Goal: Information Seeking & Learning: Learn about a topic

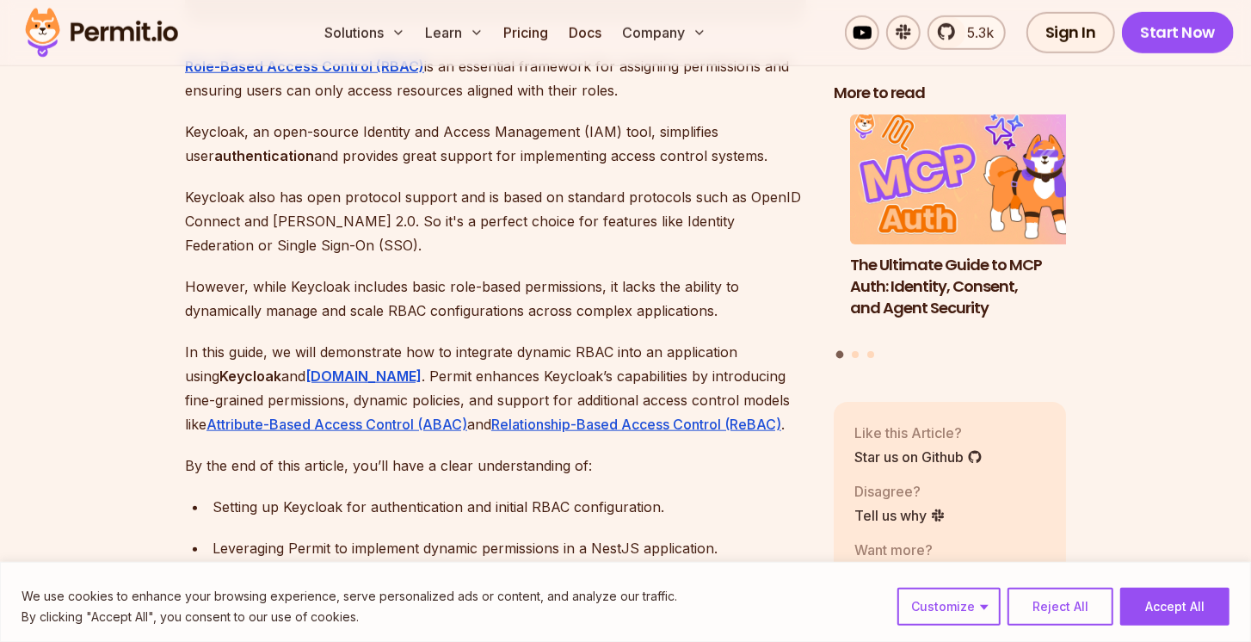
scroll to position [1096, 0]
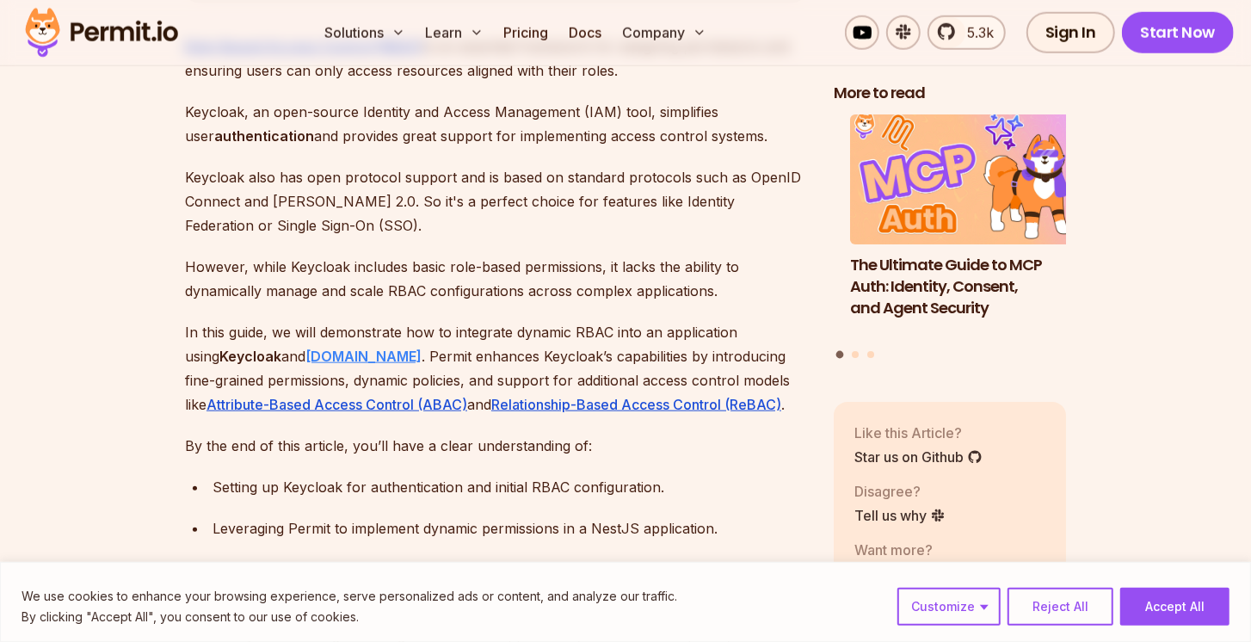
click at [310, 347] on strong "Permit.io" at bounding box center [363, 355] width 116 height 17
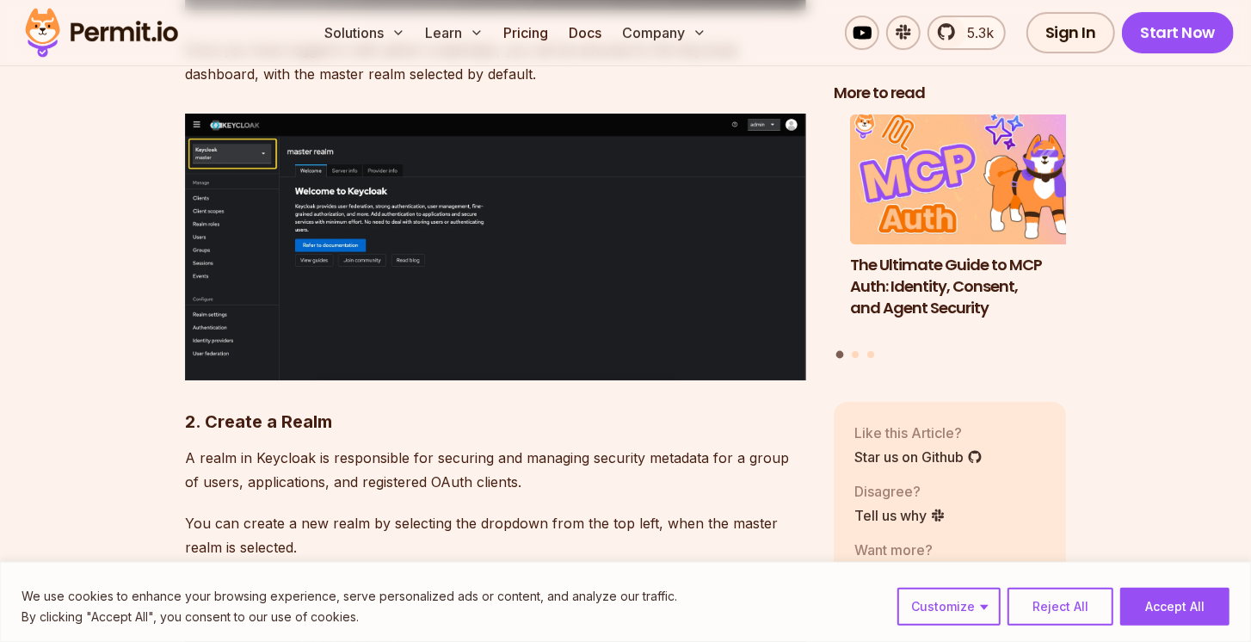
scroll to position [4212, 0]
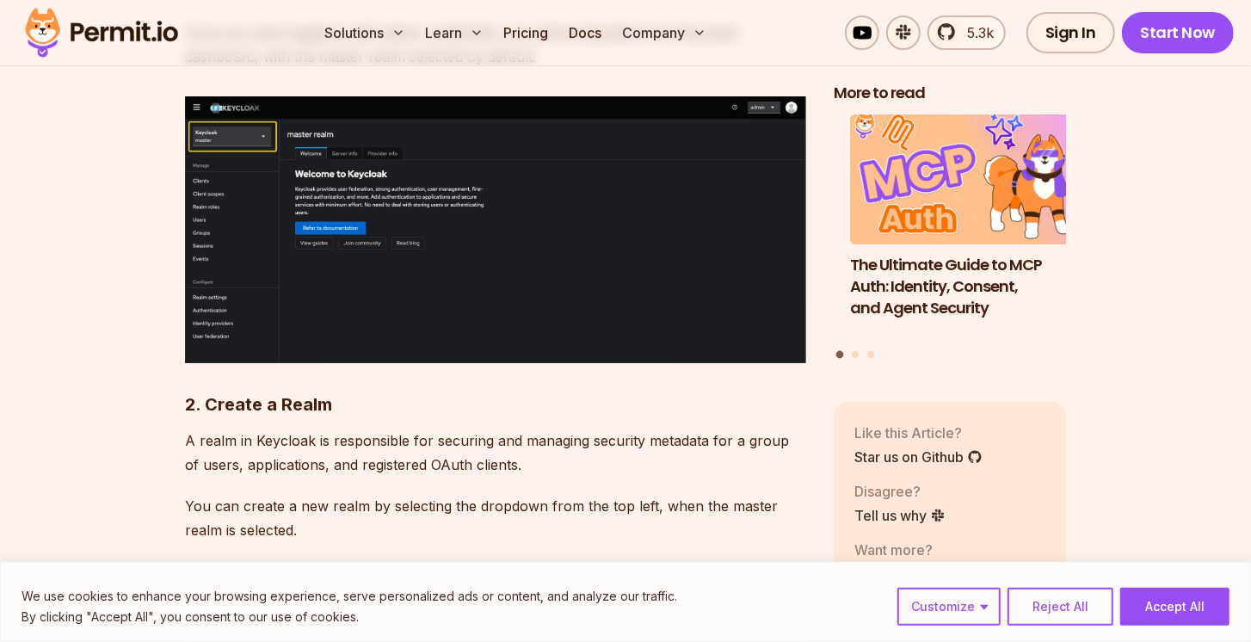
click at [1151, 612] on button "Accept All" at bounding box center [1174, 606] width 109 height 38
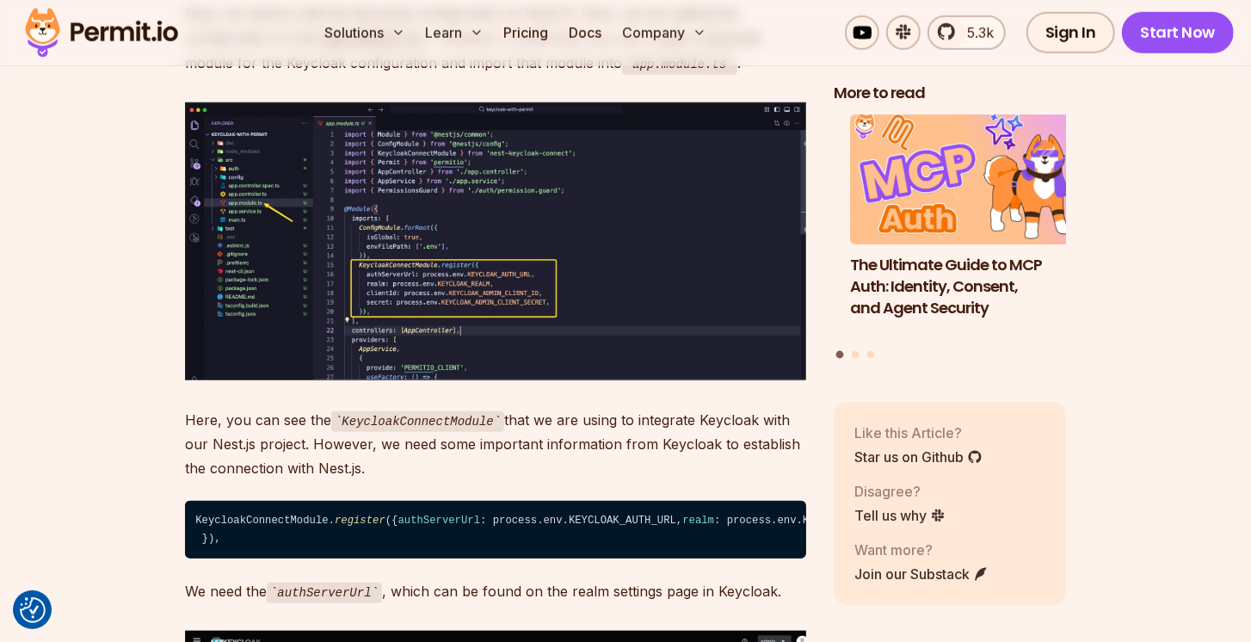
scroll to position [9623, 0]
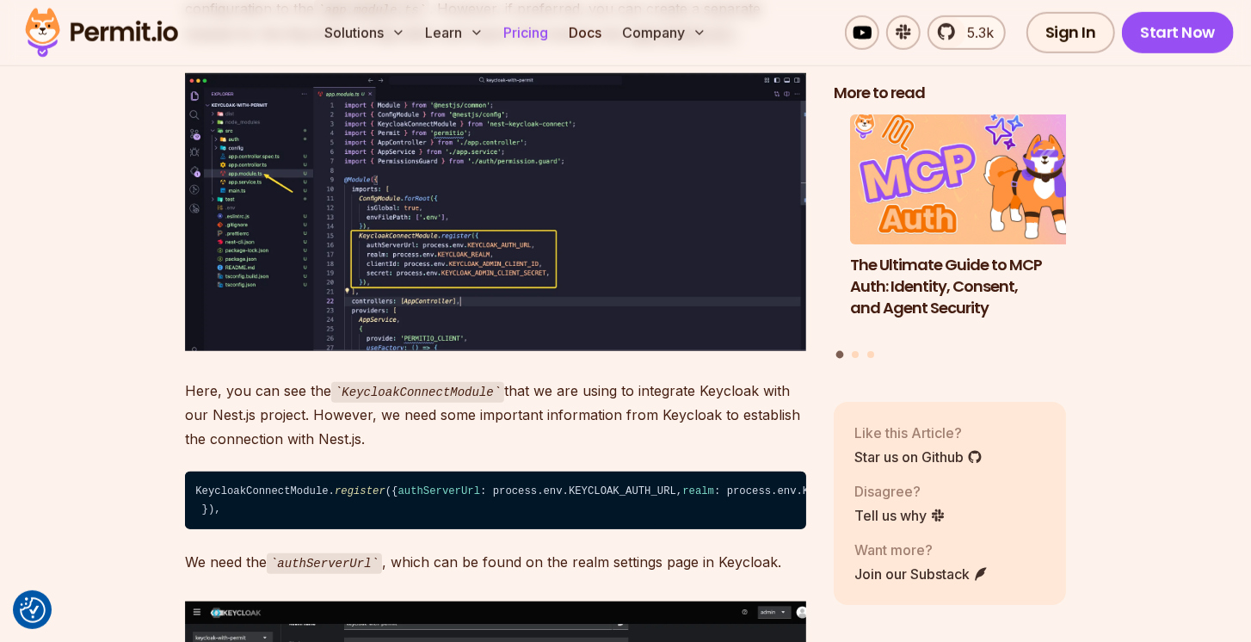
click at [536, 35] on link "Pricing" at bounding box center [526, 32] width 58 height 34
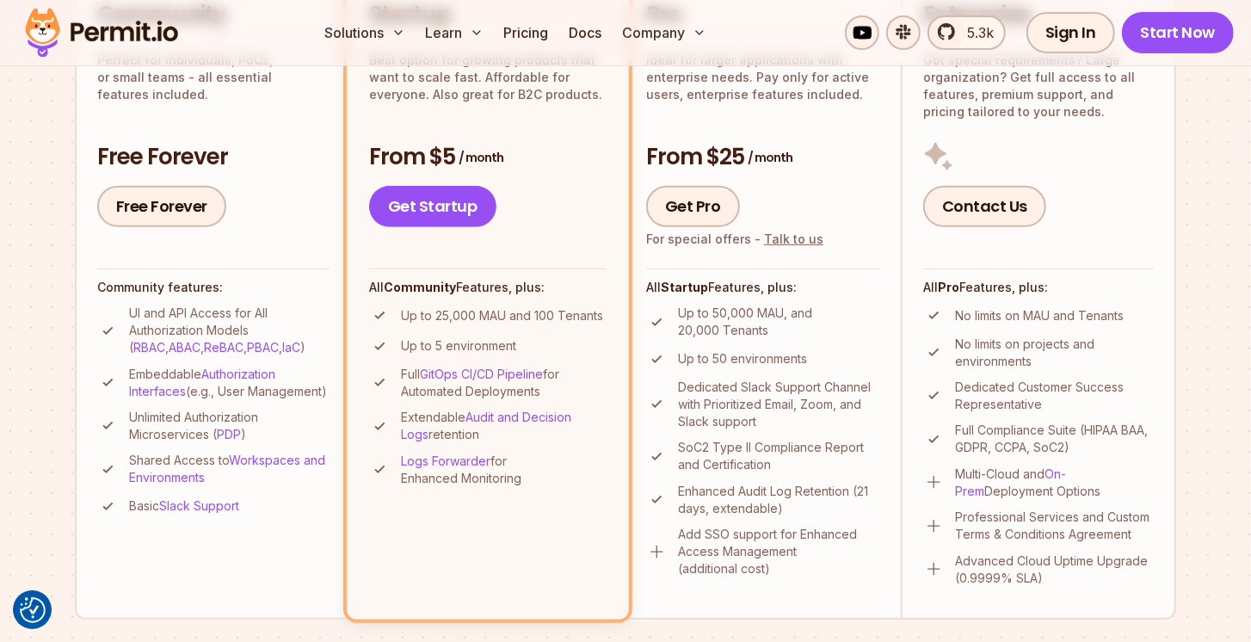
scroll to position [328, 0]
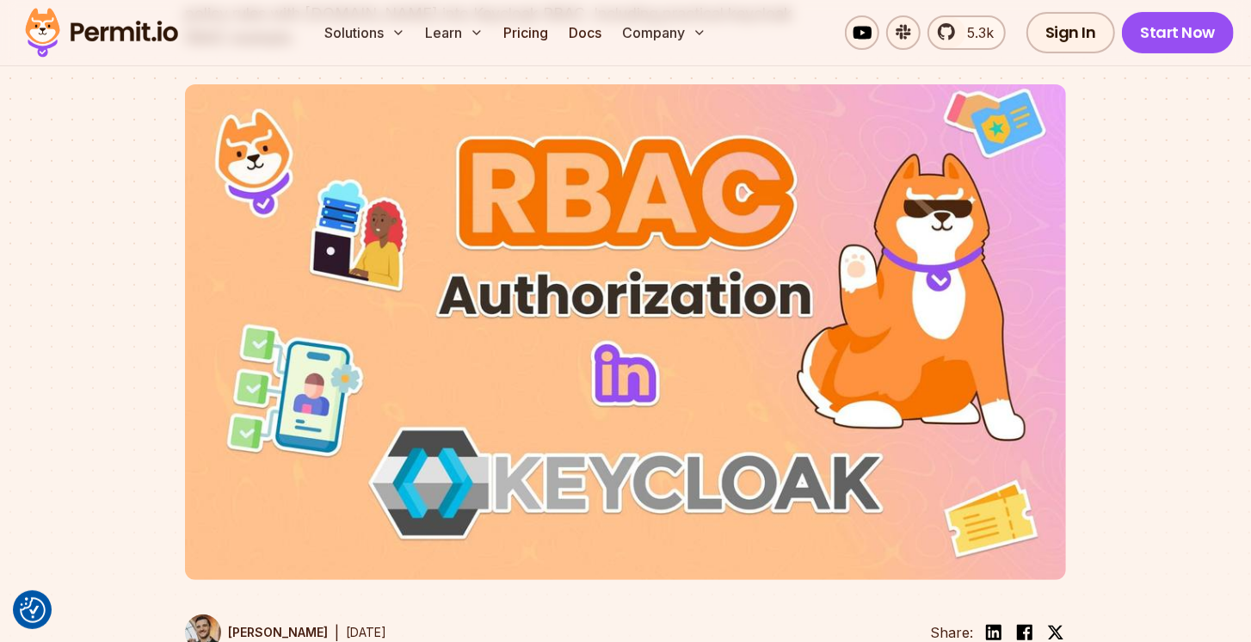
scroll to position [9623, 0]
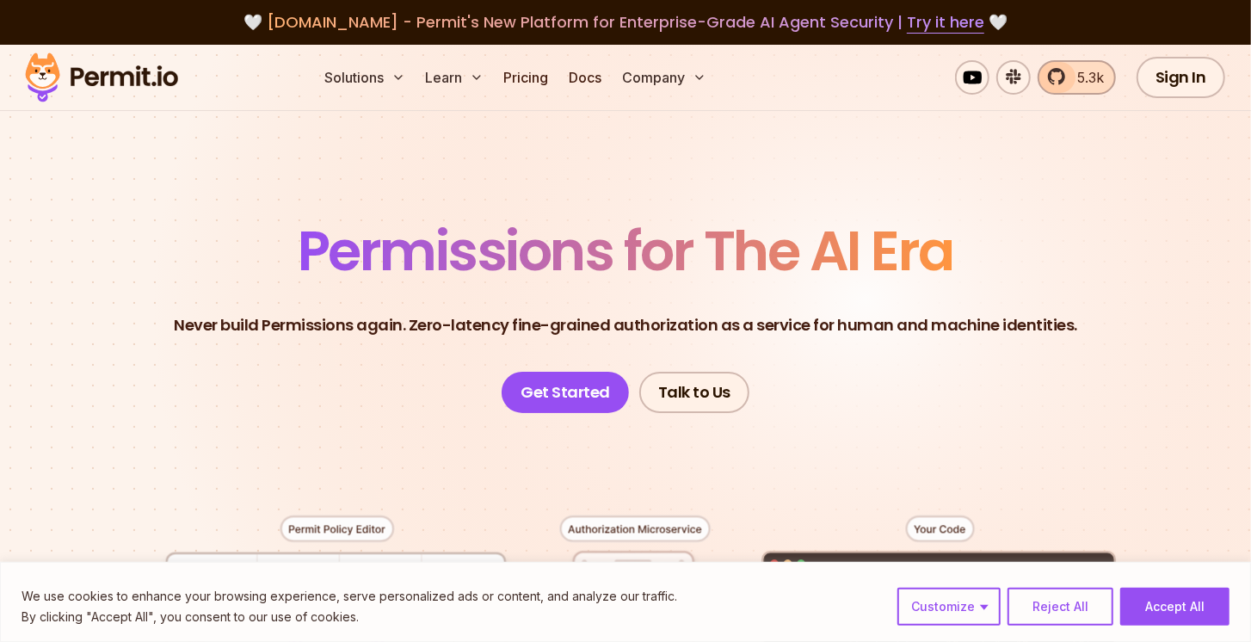
click at [1071, 79] on span "5.3k" at bounding box center [1085, 77] width 37 height 21
